Goal: Navigation & Orientation: Find specific page/section

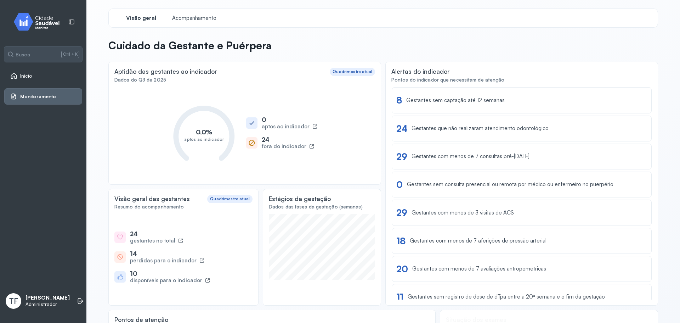
scroll to position [95, 0]
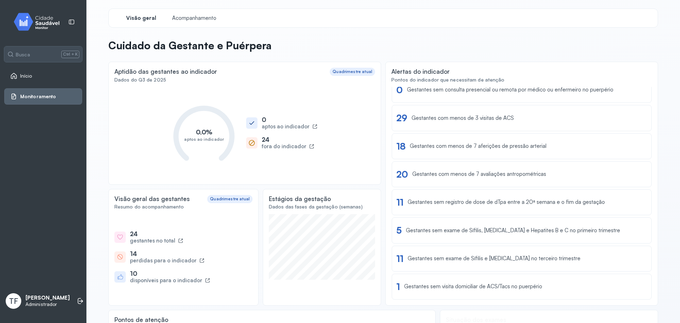
click at [45, 29] on img at bounding box center [39, 21] width 64 height 21
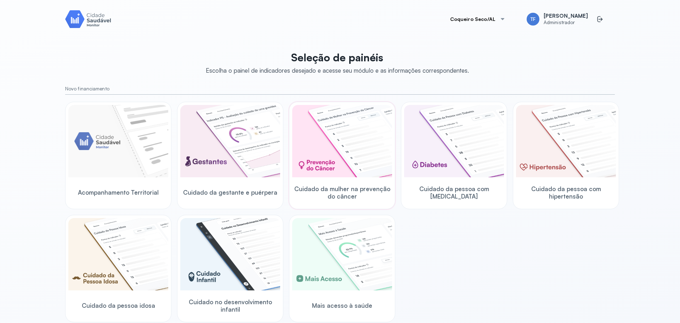
click at [323, 161] on img at bounding box center [342, 141] width 100 height 72
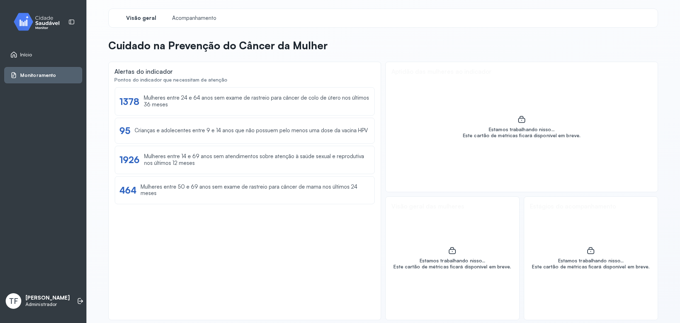
click at [183, 51] on p "Cuidado na Prevenção do Câncer da Mulher" at bounding box center [217, 45] width 219 height 13
click at [186, 49] on p "Cuidado na Prevenção do Câncer da Mulher" at bounding box center [217, 45] width 219 height 13
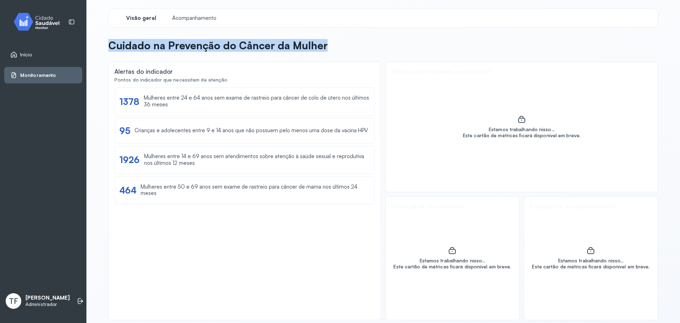
click at [186, 49] on p "Cuidado na Prevenção do Câncer da Mulher" at bounding box center [217, 45] width 219 height 13
copy div "Cuidado na Prevenção do Câncer da Mulher"
click at [32, 54] on link "Início" at bounding box center [43, 54] width 66 height 7
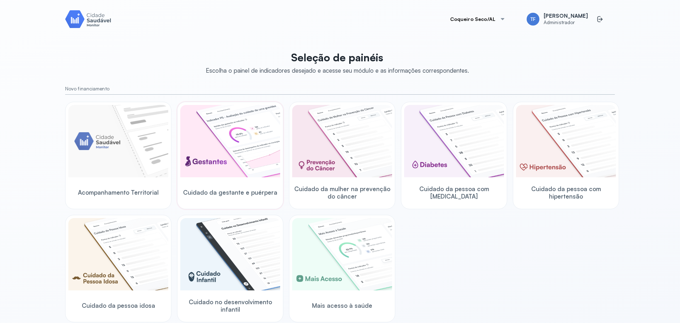
click at [235, 146] on img at bounding box center [230, 141] width 100 height 72
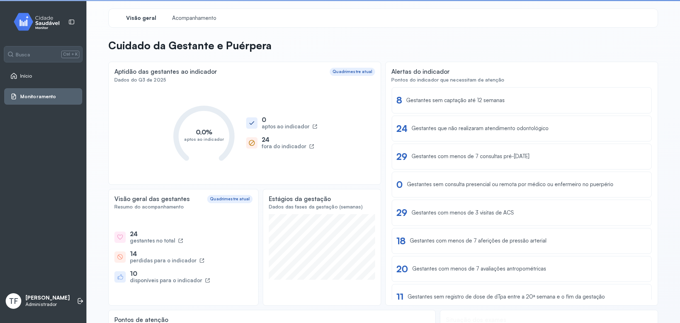
click at [183, 43] on p "Cuidado da Gestante e Puérpera" at bounding box center [189, 45] width 163 height 13
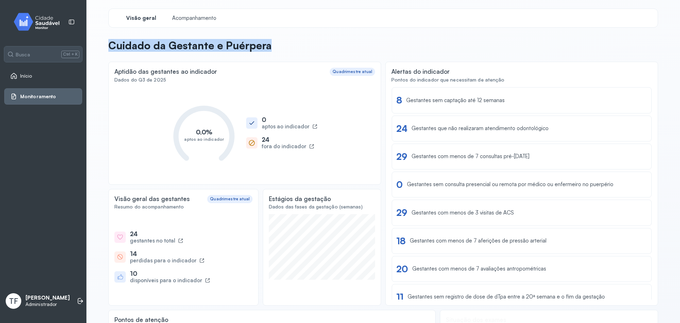
click at [183, 43] on p "Cuidado da Gestante e Puérpera" at bounding box center [189, 45] width 163 height 13
copy div "Cuidado da Gestante e Puérpera"
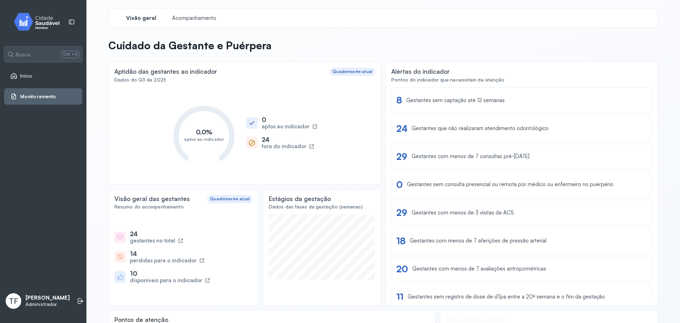
click at [136, 17] on span "Visão geral" at bounding box center [141, 18] width 30 height 7
click at [49, 98] on span "Monitoramento" at bounding box center [38, 97] width 36 height 6
click at [50, 96] on span "Monitoramento" at bounding box center [38, 97] width 36 height 6
click at [48, 24] on img at bounding box center [39, 21] width 64 height 21
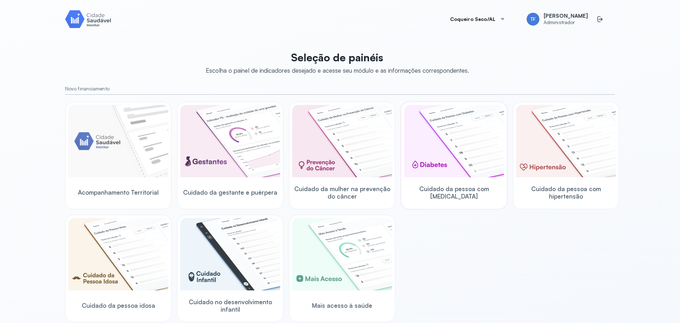
click at [459, 153] on img at bounding box center [454, 141] width 100 height 72
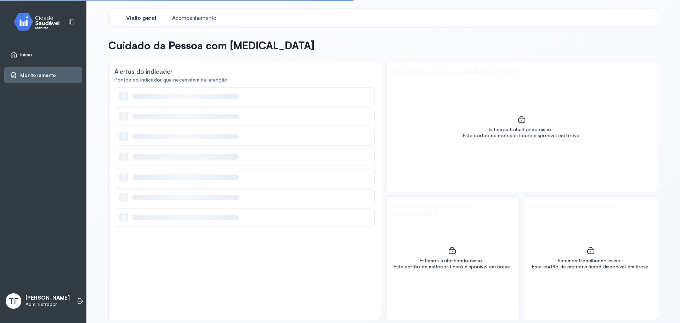
click at [237, 41] on p "Cuidado da Pessoa com [MEDICAL_DATA]" at bounding box center [211, 45] width 206 height 13
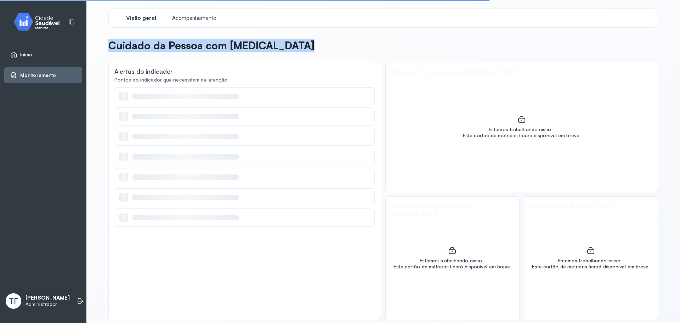
click at [237, 41] on p "Cuidado da Pessoa com [MEDICAL_DATA]" at bounding box center [211, 45] width 206 height 13
copy div "Cuidado da Pessoa com [MEDICAL_DATA]"
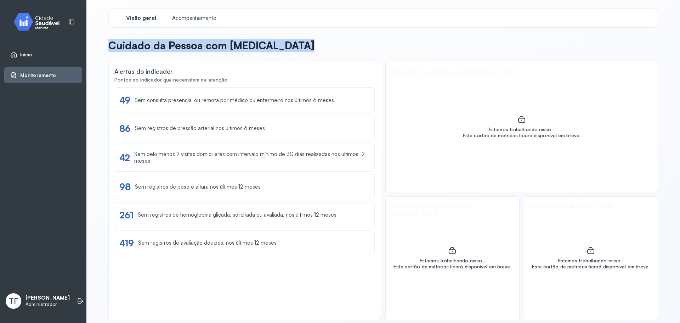
click at [45, 72] on div "Monitoramento" at bounding box center [33, 75] width 46 height 7
click at [43, 75] on span "Monitoramento" at bounding box center [38, 75] width 36 height 6
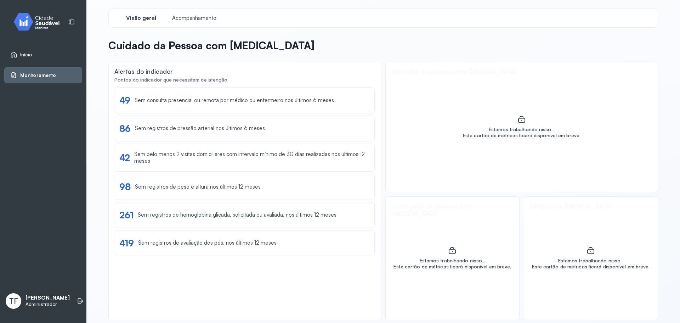
click at [138, 20] on span "Visão geral" at bounding box center [141, 18] width 30 height 7
click at [29, 55] on span "Início" at bounding box center [26, 55] width 12 height 6
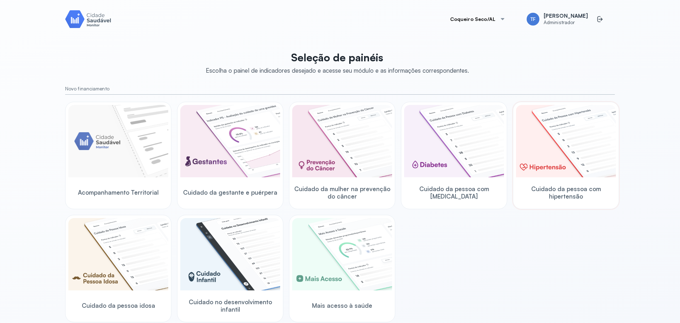
click at [570, 178] on div at bounding box center [566, 142] width 100 height 74
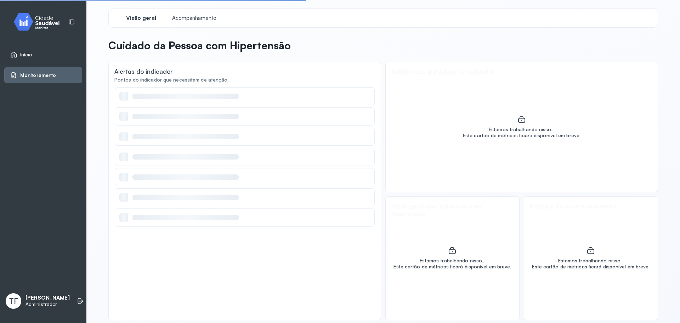
click at [229, 38] on div "Visão geral Acompanhamento Cuidado da Pessoa com Hipertensão Alertas do indicad…" at bounding box center [383, 164] width 550 height 311
click at [219, 44] on p "Cuidado da Pessoa com Hipertensão" at bounding box center [199, 45] width 182 height 13
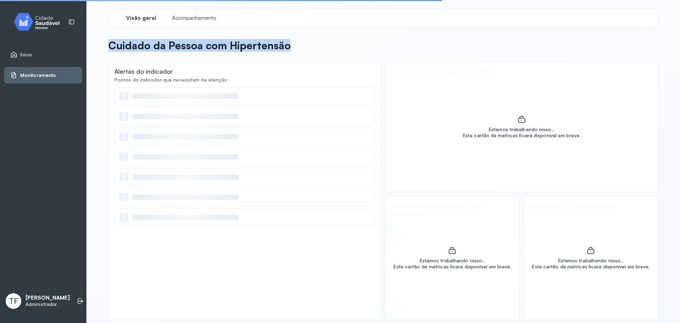
click at [219, 44] on p "Cuidado da Pessoa com Hipertensão" at bounding box center [199, 45] width 182 height 13
copy div "Cuidado da Pessoa com Hipertensão"
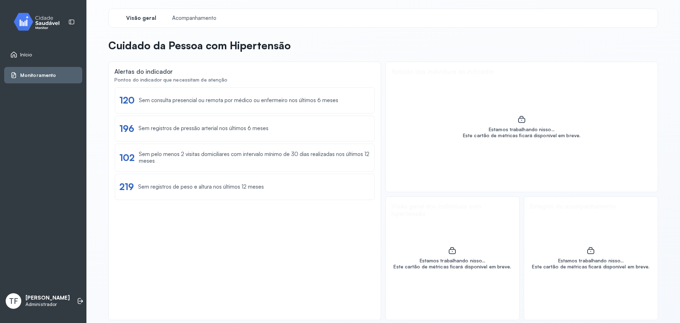
click at [128, 14] on div "Visão geral" at bounding box center [140, 18] width 53 height 13
click at [47, 18] on img at bounding box center [39, 21] width 64 height 21
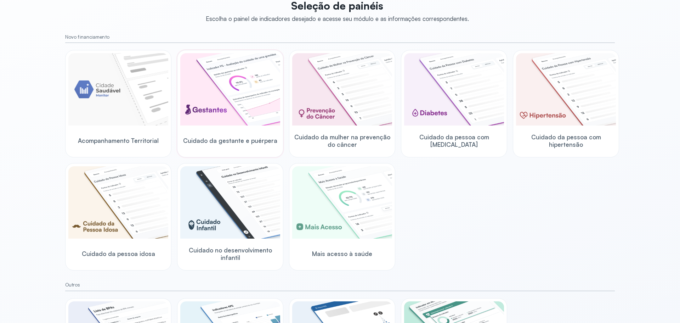
scroll to position [106, 0]
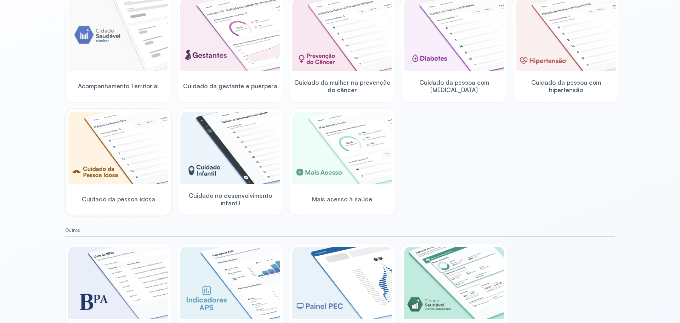
click at [147, 140] on img at bounding box center [118, 148] width 100 height 72
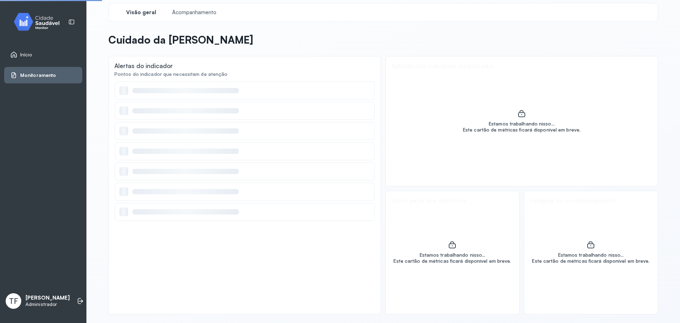
scroll to position [6, 0]
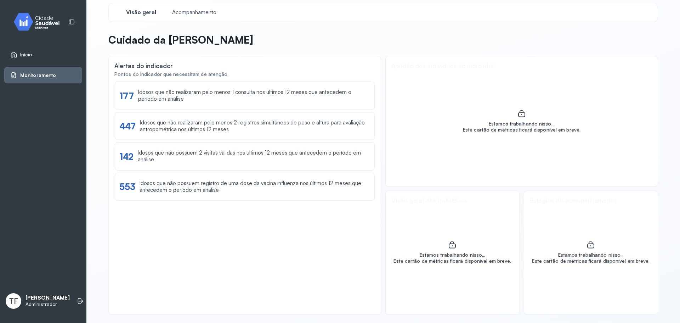
click at [182, 41] on p "Cuidado da [PERSON_NAME]" at bounding box center [180, 39] width 145 height 13
copy div "Cuidado da [PERSON_NAME]"
click at [149, 13] on span "Visão geral" at bounding box center [141, 12] width 30 height 7
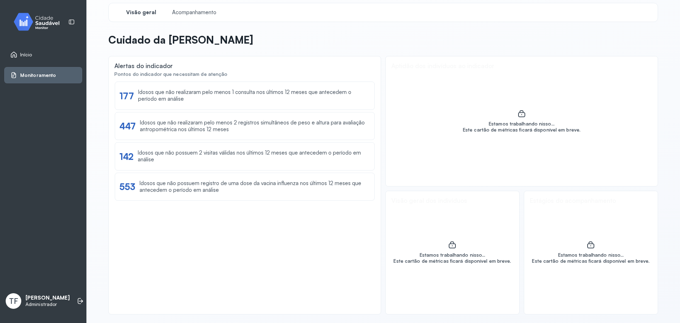
click at [49, 68] on div "Monitoramento" at bounding box center [43, 75] width 78 height 16
click at [45, 73] on span "Monitoramento" at bounding box center [38, 75] width 36 height 6
click at [47, 19] on img at bounding box center [39, 21] width 64 height 21
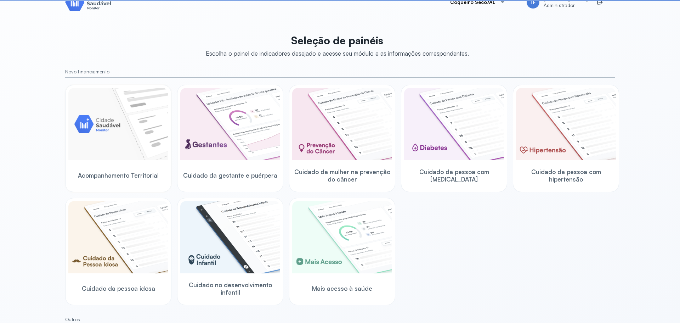
scroll to position [106, 0]
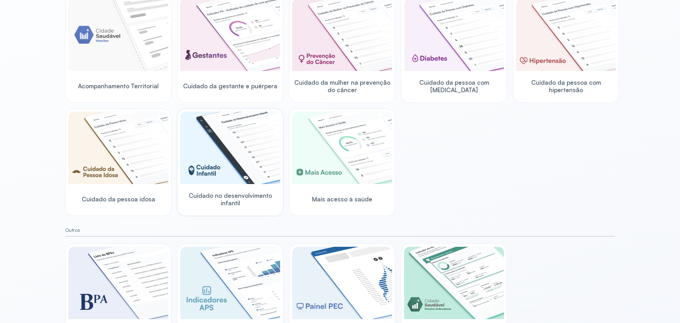
click at [232, 160] on img at bounding box center [230, 148] width 100 height 72
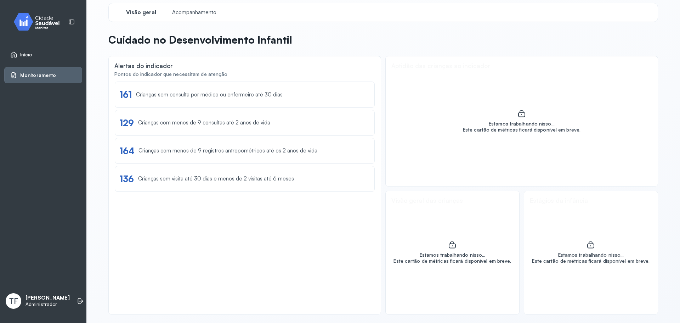
click at [214, 43] on p "Cuidado no Desenvolvimento Infantil" at bounding box center [200, 39] width 184 height 13
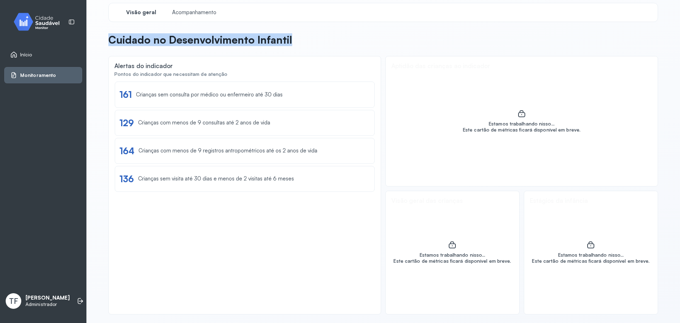
click at [214, 43] on p "Cuidado no Desenvolvimento Infantil" at bounding box center [200, 39] width 184 height 13
copy div "Cuidado no Desenvolvimento Infantil"
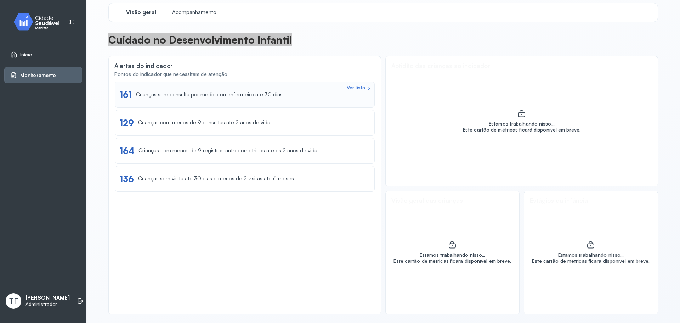
scroll to position [0, 0]
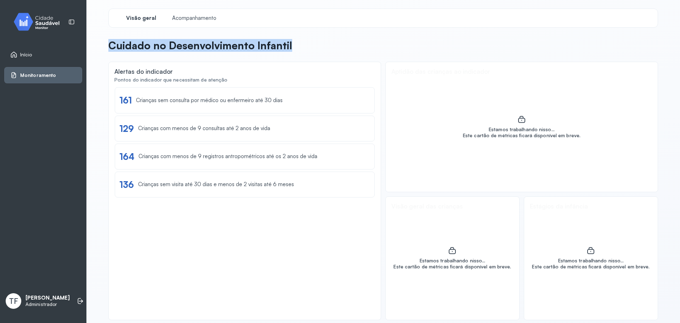
click at [39, 26] on img at bounding box center [39, 21] width 64 height 21
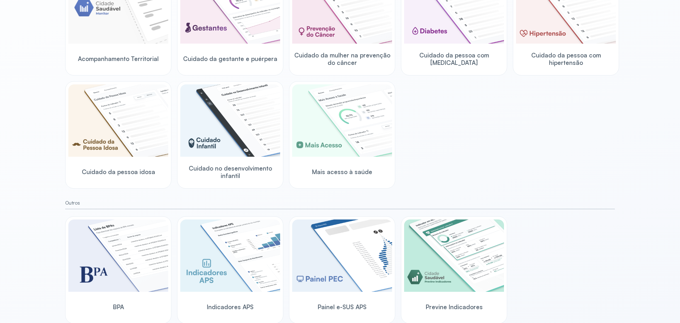
scroll to position [148, 0]
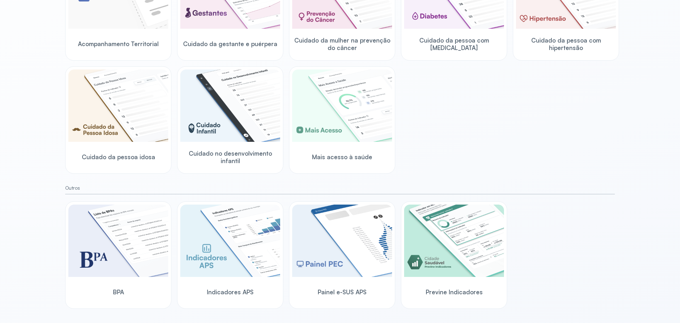
click at [556, 199] on div "Outros BPA Indicadores APS Painel e-SUS APS Previne Indicadores" at bounding box center [340, 247] width 550 height 124
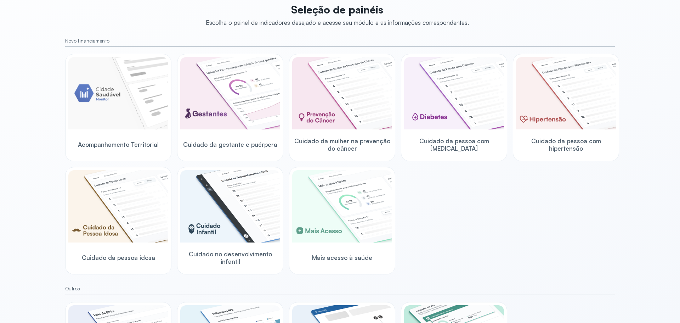
scroll to position [35, 0]
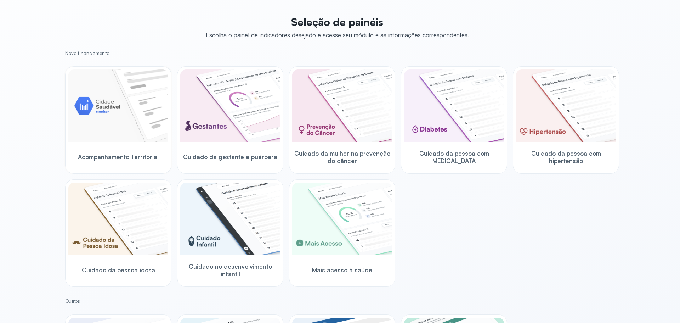
click at [123, 148] on div "Acompanhamento Territorial" at bounding box center [118, 156] width 100 height 27
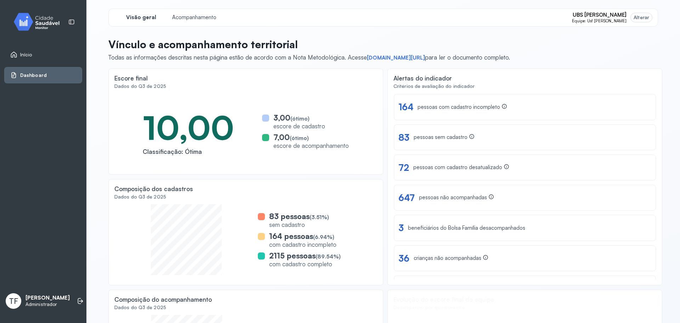
click at [584, 18] on span "Equipe: Usf [PERSON_NAME]" at bounding box center [599, 20] width 55 height 5
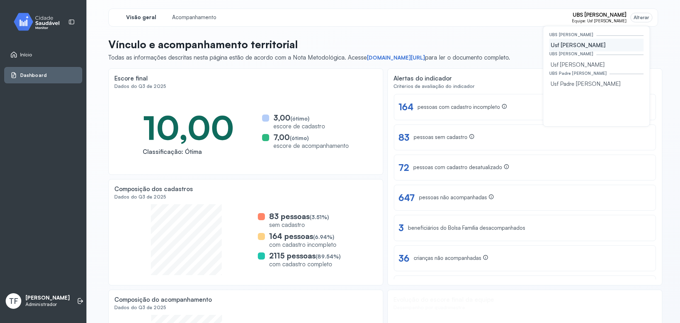
click at [584, 18] on span "Equipe: Usf [PERSON_NAME]" at bounding box center [599, 20] width 55 height 5
click at [639, 16] on div "Alterar" at bounding box center [642, 18] width 16 height 6
click at [590, 16] on span "UBS [PERSON_NAME]" at bounding box center [600, 15] width 54 height 7
click at [473, 11] on div "Visão geral Acompanhamento UBS [PERSON_NAME] Equipe: Usf [PERSON_NAME] Alterar …" at bounding box center [383, 18] width 550 height 18
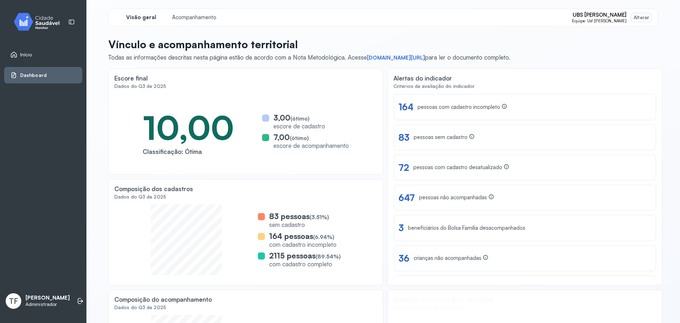
click at [608, 22] on span "Equipe: Usf [PERSON_NAME]" at bounding box center [599, 20] width 55 height 5
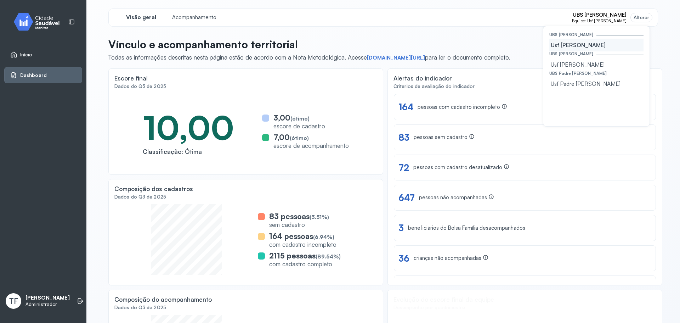
click at [34, 19] on img at bounding box center [39, 21] width 64 height 21
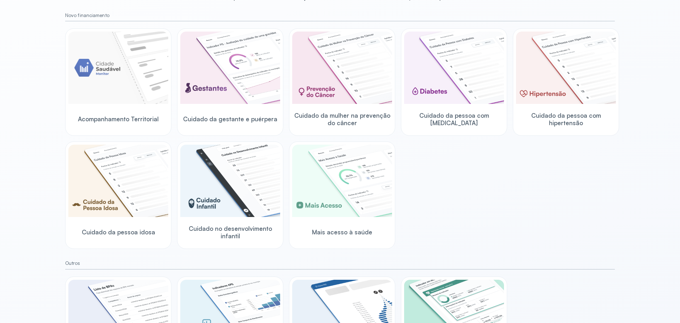
scroll to position [35, 0]
